Goal: Information Seeking & Learning: Find specific fact

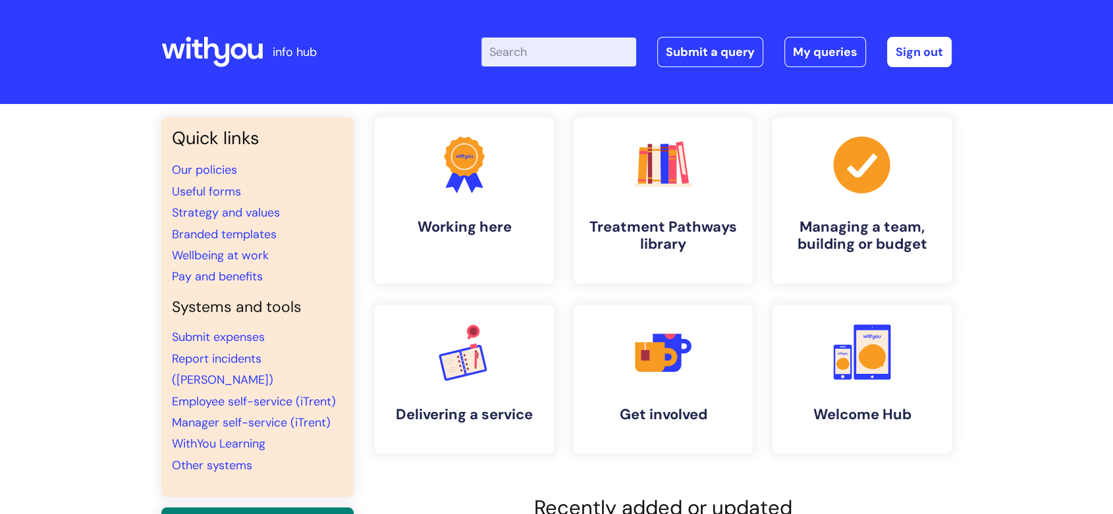
click at [543, 57] on input "Enter your search term here..." at bounding box center [558, 52] width 155 height 29
type input "notice pay"
click button "Search" at bounding box center [0, 0] width 0 height 0
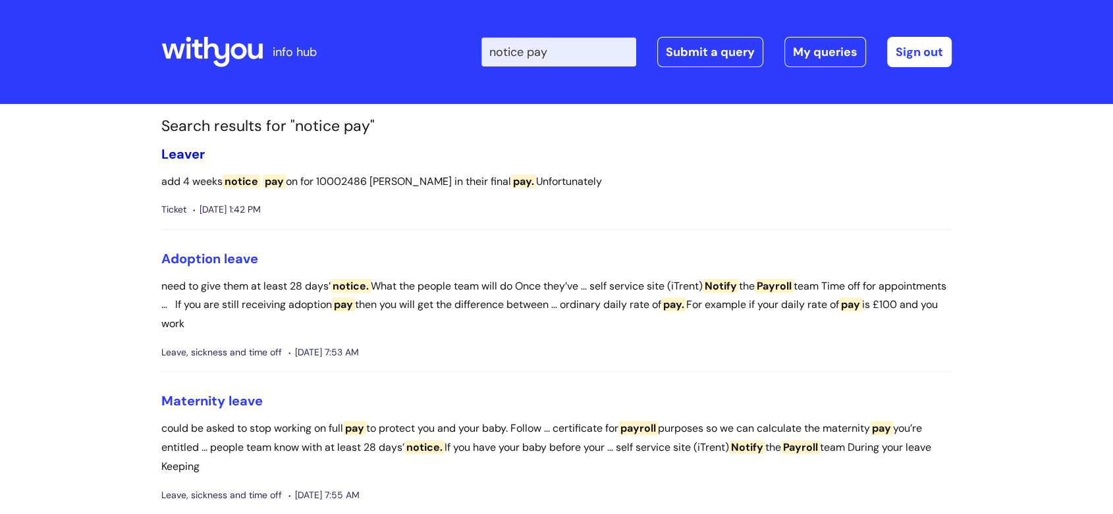
click at [194, 151] on link "Leaver" at bounding box center [182, 153] width 43 height 17
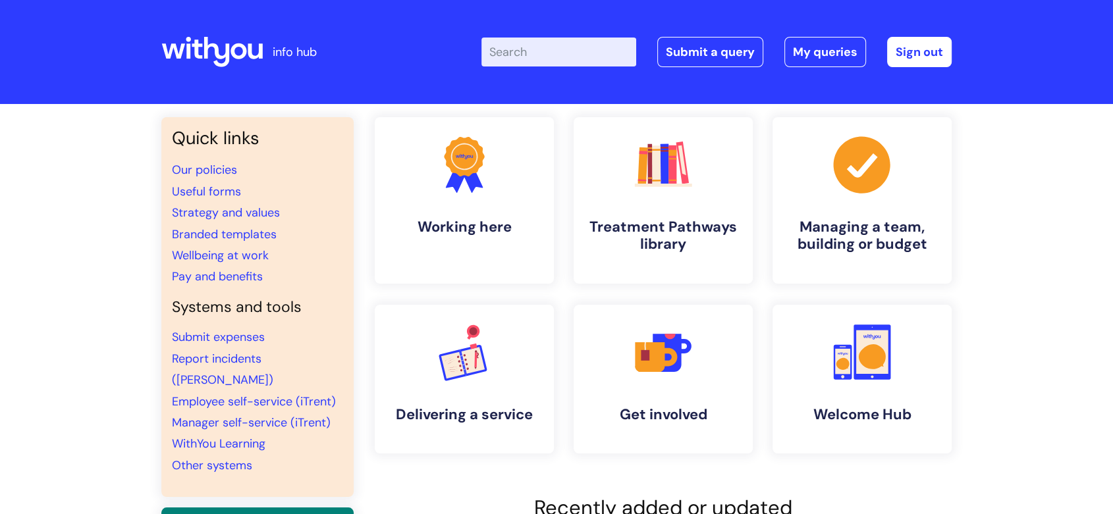
click at [537, 57] on input "Enter your search term here..." at bounding box center [558, 52] width 155 height 29
type input "notice pay"
click button "Search" at bounding box center [0, 0] width 0 height 0
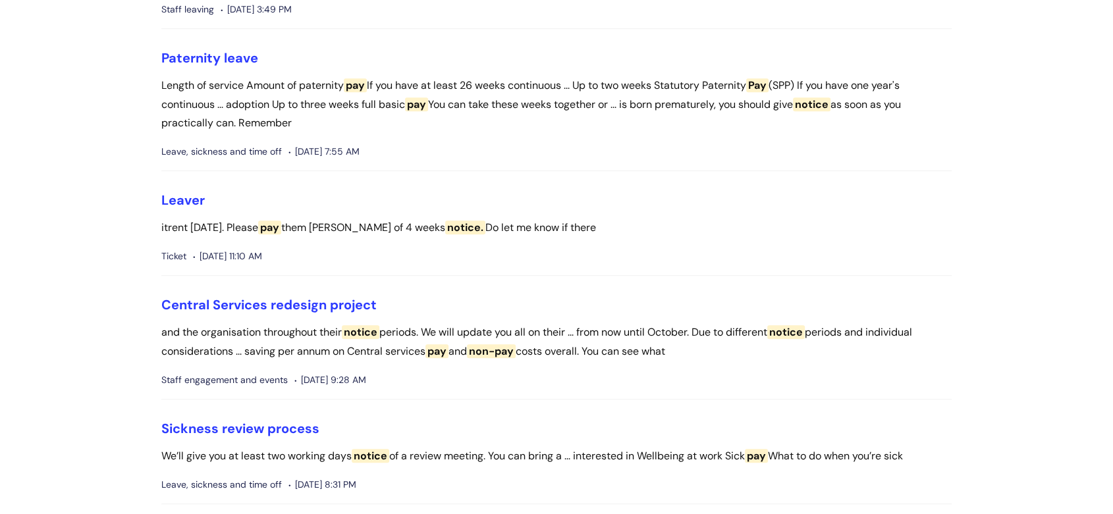
scroll to position [805, 0]
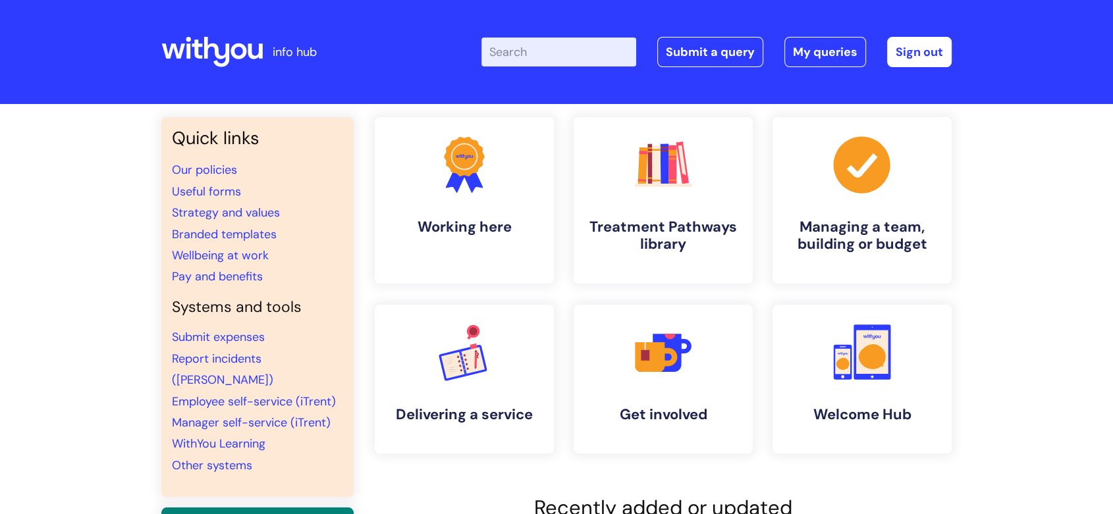
click at [548, 55] on input "Enter your search term here..." at bounding box center [558, 52] width 155 height 29
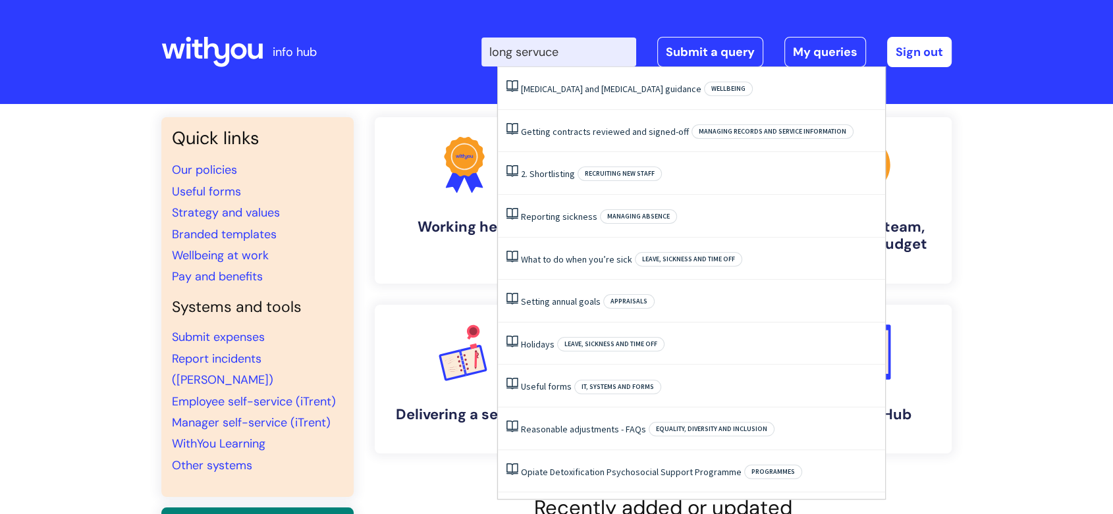
type input "long servuce"
click button "Search" at bounding box center [0, 0] width 0 height 0
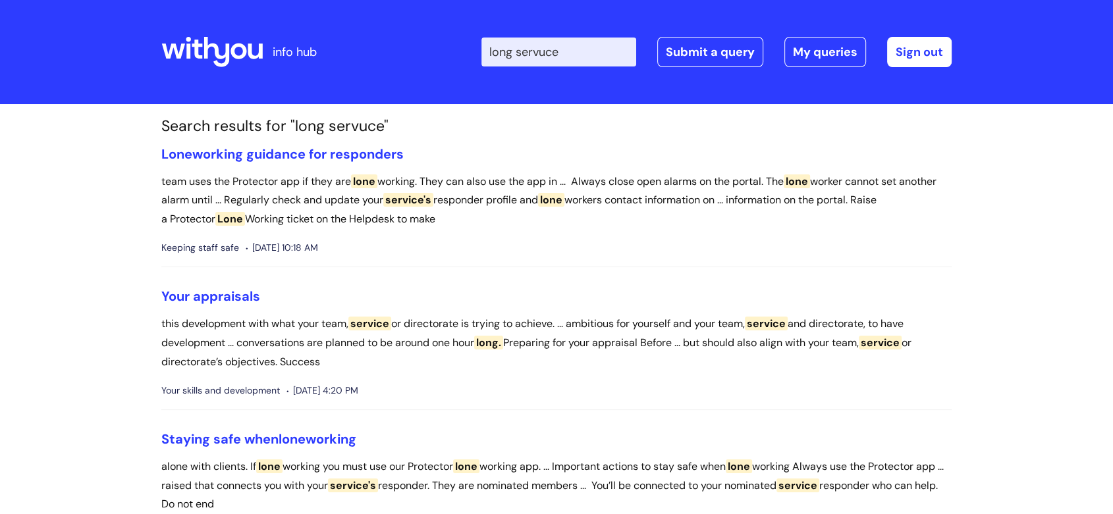
click at [562, 54] on input "long servuce" at bounding box center [558, 52] width 155 height 29
type input "long service"
click button "Search" at bounding box center [0, 0] width 0 height 0
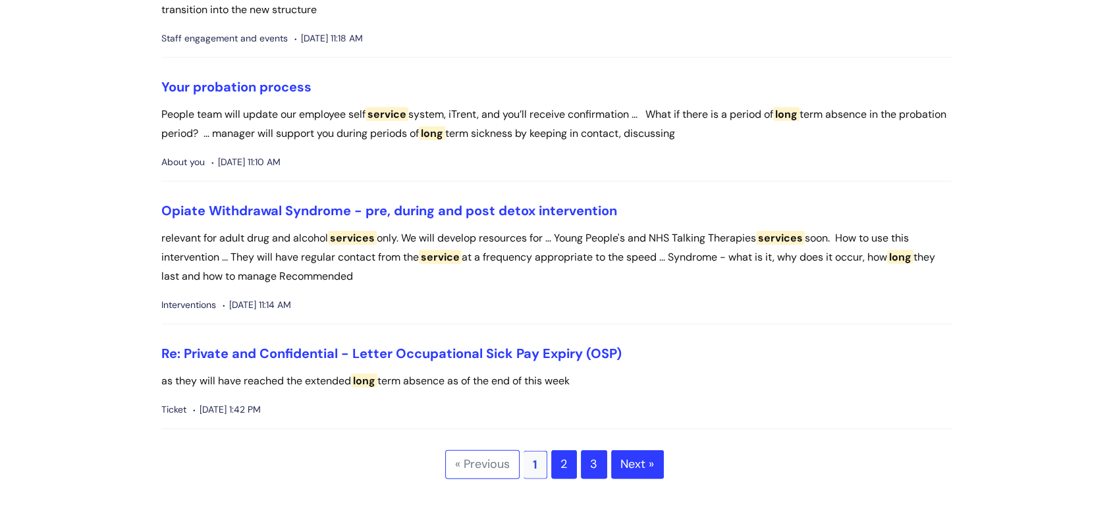
scroll to position [3730, 0]
